Goal: Information Seeking & Learning: Learn about a topic

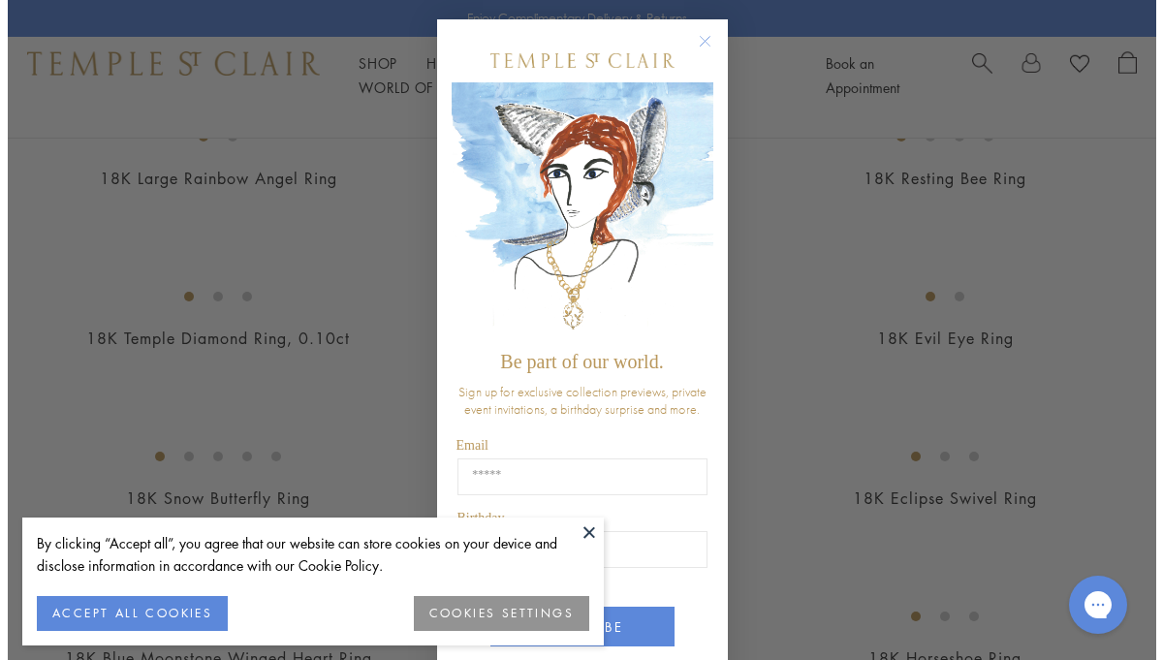
scroll to position [1331, 0]
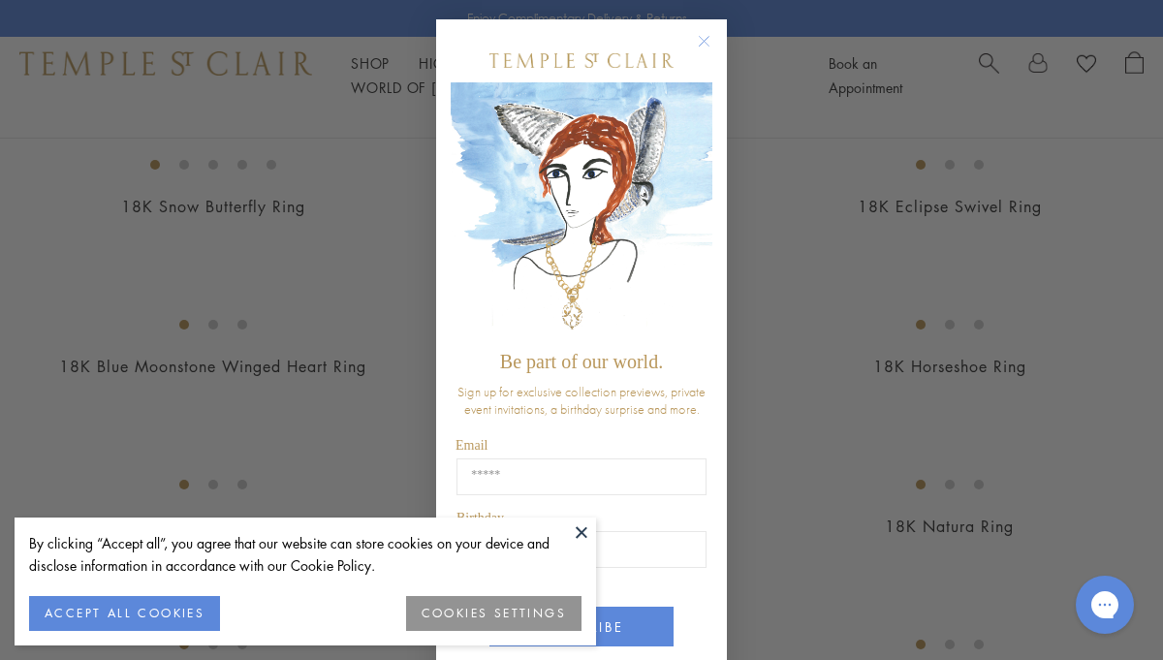
click at [702, 46] on circle "Close dialog" at bounding box center [704, 41] width 23 height 23
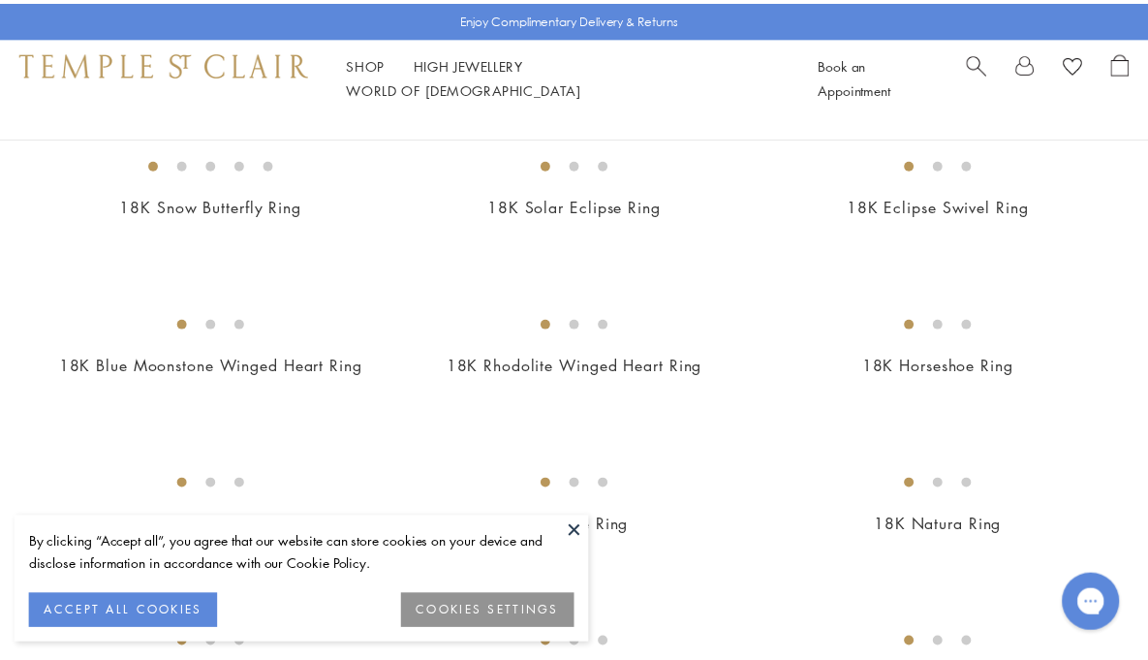
scroll to position [1321, 0]
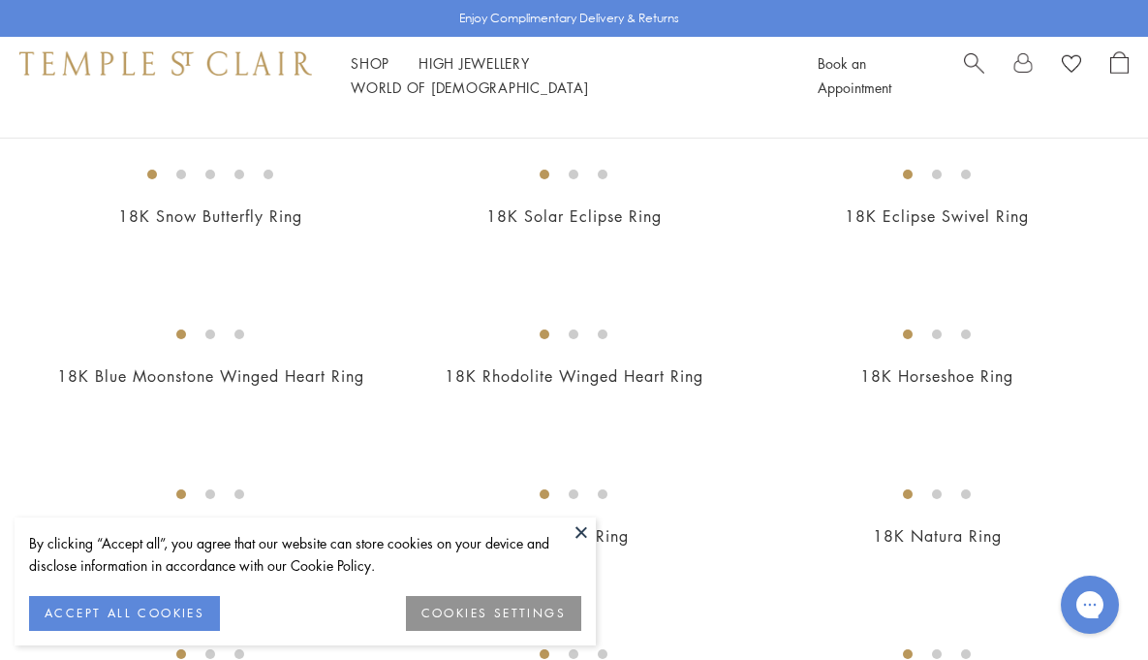
click at [178, 626] on button "ACCEPT ALL COOKIES" at bounding box center [124, 613] width 191 height 35
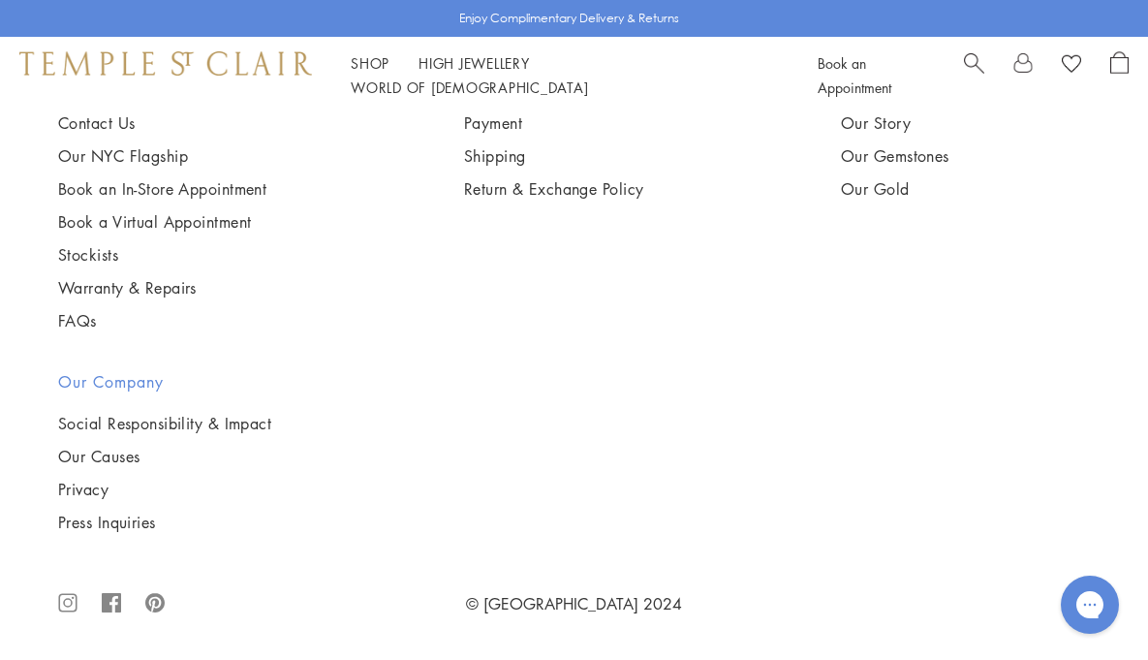
scroll to position [7207, 0]
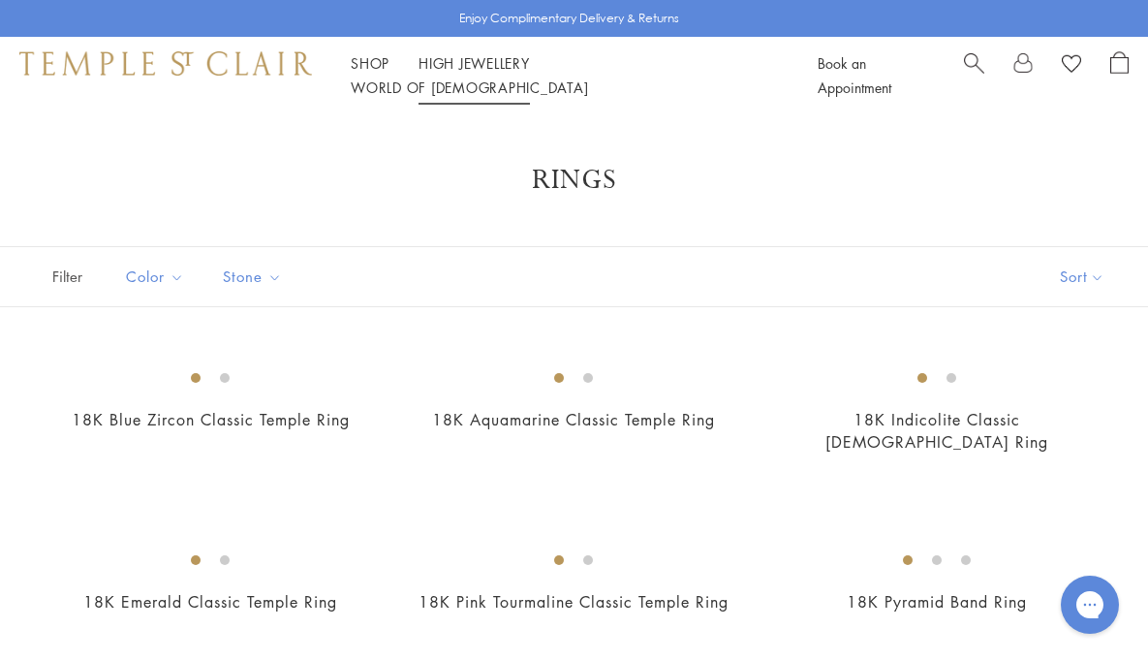
click at [471, 70] on link "High Jewellery High Jewellery" at bounding box center [474, 62] width 111 height 19
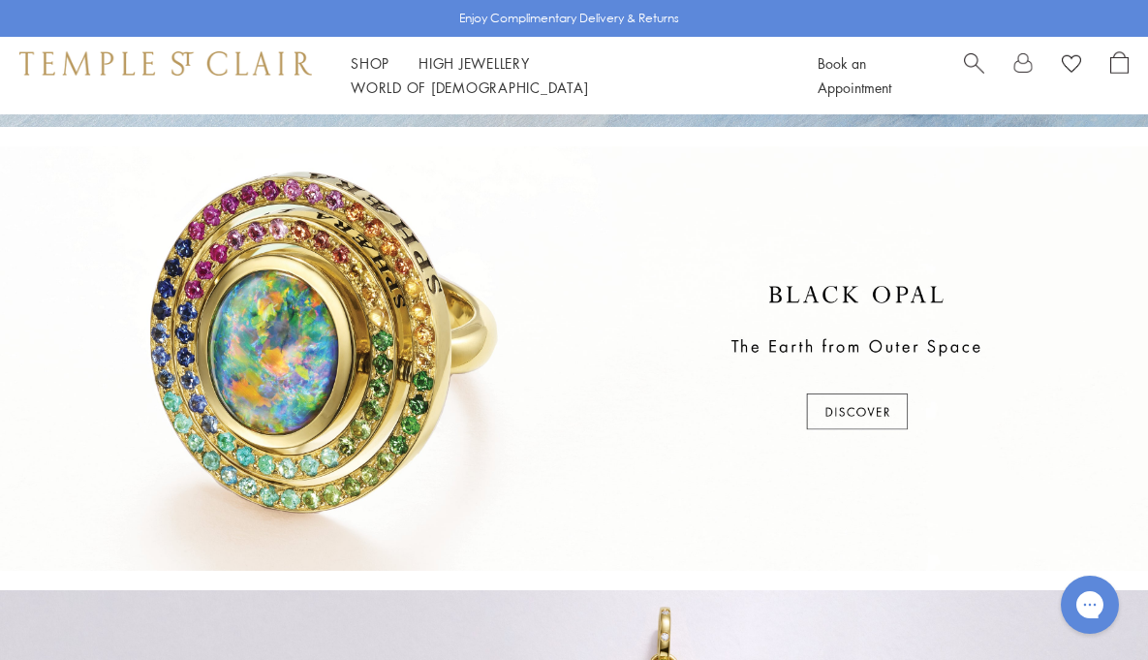
scroll to position [393, 0]
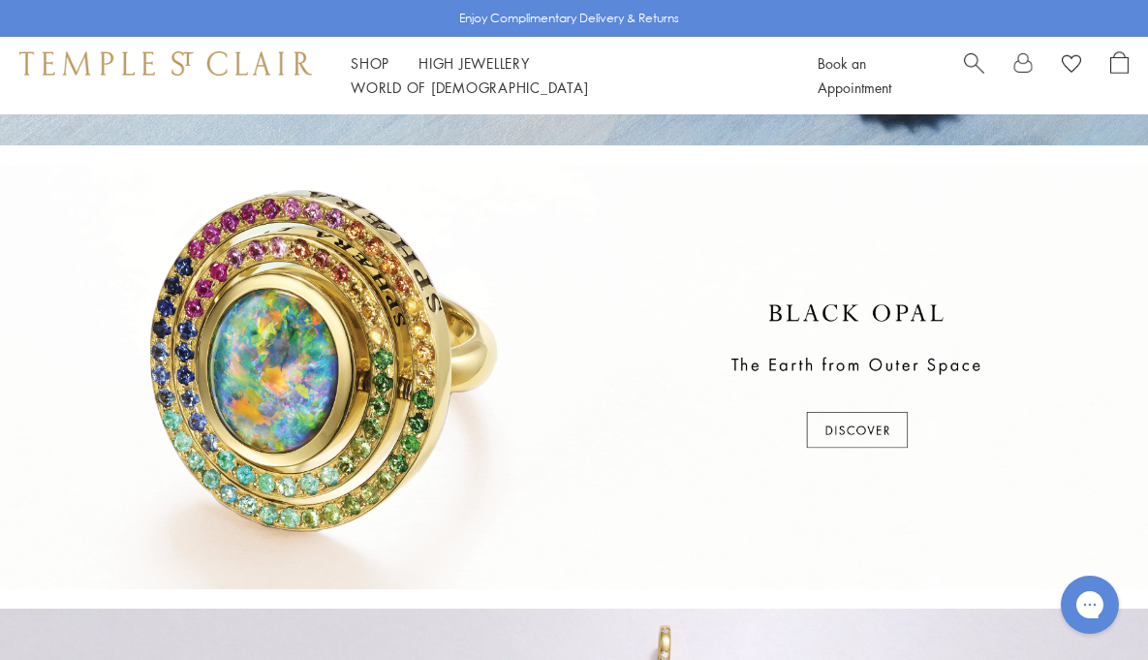
click at [870, 441] on div at bounding box center [574, 377] width 1148 height 424
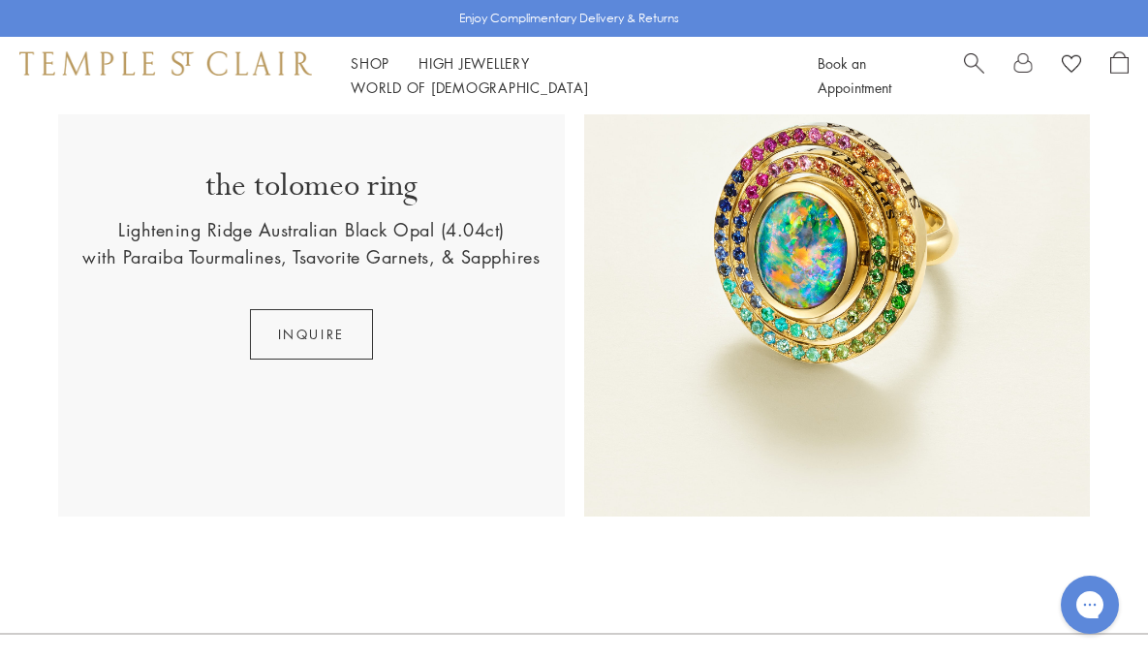
scroll to position [567, 0]
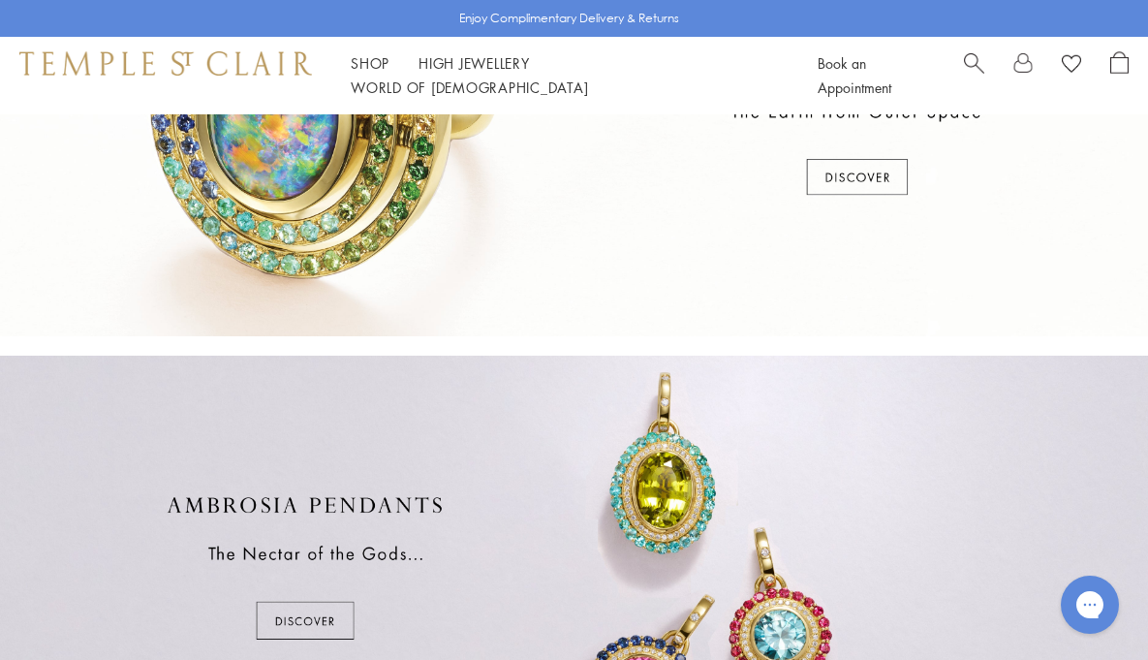
scroll to position [769, 0]
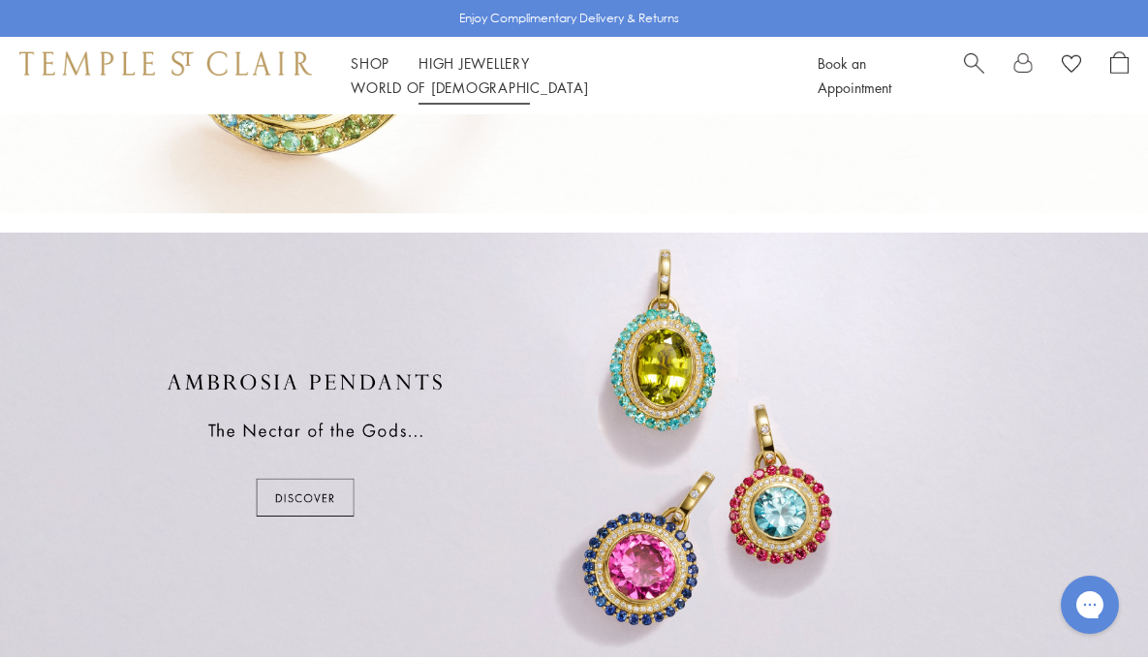
click at [473, 71] on link "High Jewellery High Jewellery" at bounding box center [474, 62] width 111 height 19
